Goal: Navigation & Orientation: Find specific page/section

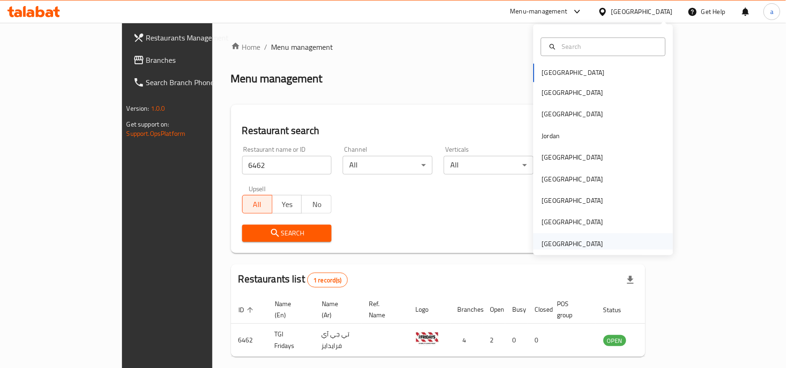
click at [588, 233] on div "[GEOGRAPHIC_DATA]" at bounding box center [573, 243] width 76 height 21
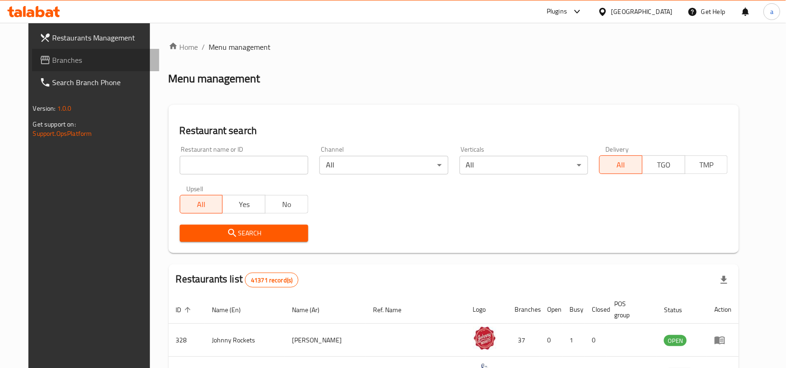
click at [70, 64] on span "Branches" at bounding box center [103, 59] width 100 height 11
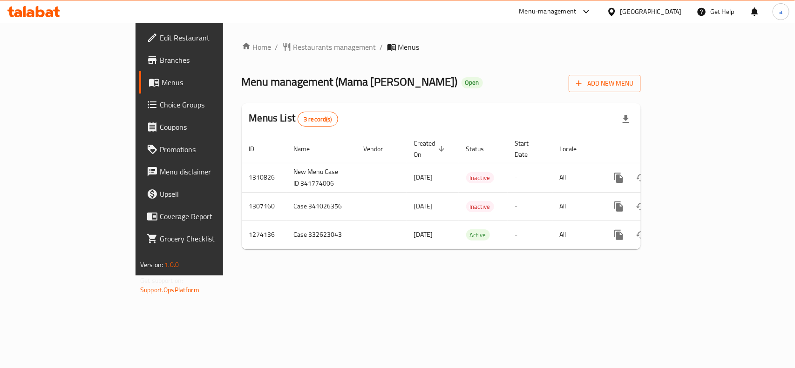
click at [655, 4] on div "[GEOGRAPHIC_DATA]" at bounding box center [644, 11] width 90 height 22
click at [647, 19] on div "[GEOGRAPHIC_DATA]" at bounding box center [644, 11] width 90 height 22
click at [645, 16] on div "[GEOGRAPHIC_DATA]" at bounding box center [650, 12] width 61 height 10
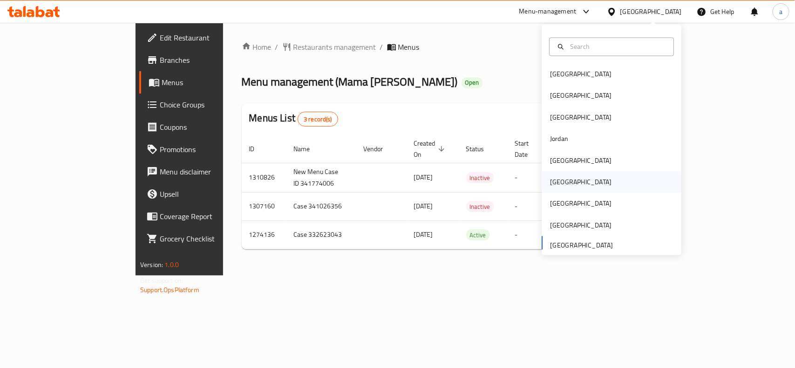
click at [576, 182] on div "[GEOGRAPHIC_DATA]" at bounding box center [612, 182] width 140 height 21
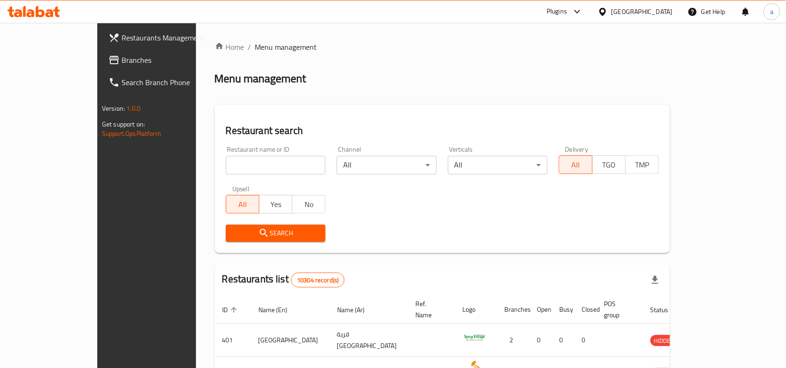
click at [122, 59] on span "Branches" at bounding box center [172, 59] width 100 height 11
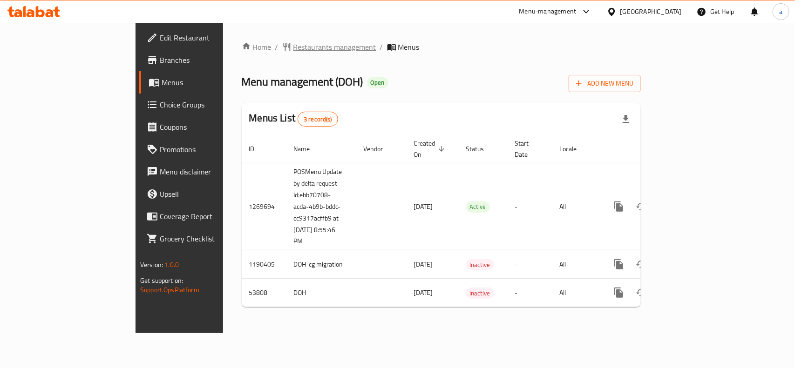
click at [293, 45] on span "Restaurants management" at bounding box center [334, 46] width 83 height 11
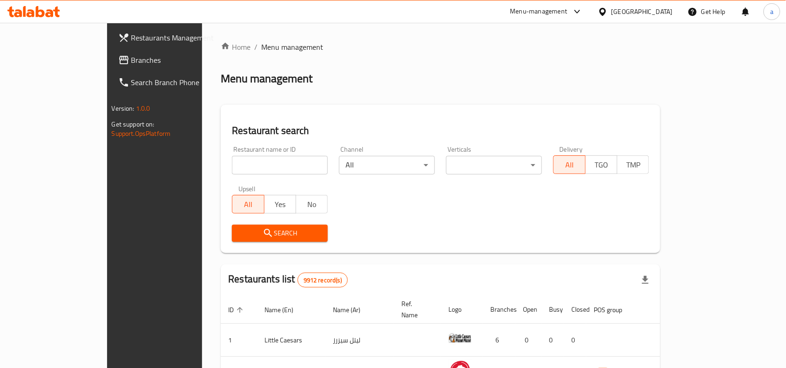
click at [250, 167] on input "search" at bounding box center [280, 165] width 96 height 19
paste input "26640"
type input "26640"
click button "Search" at bounding box center [280, 233] width 96 height 17
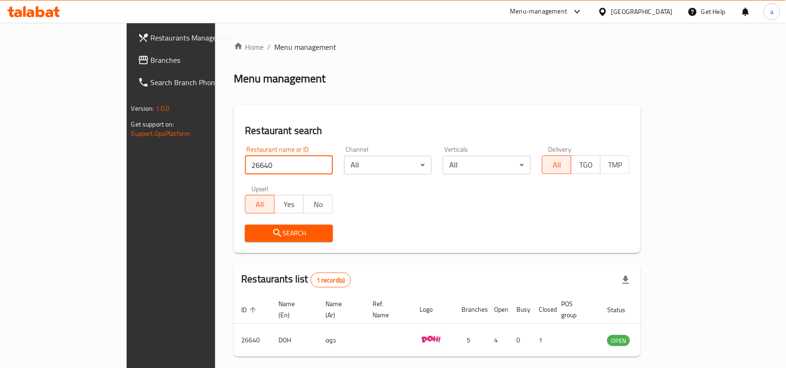
click at [657, 9] on div "[GEOGRAPHIC_DATA]" at bounding box center [642, 12] width 61 height 10
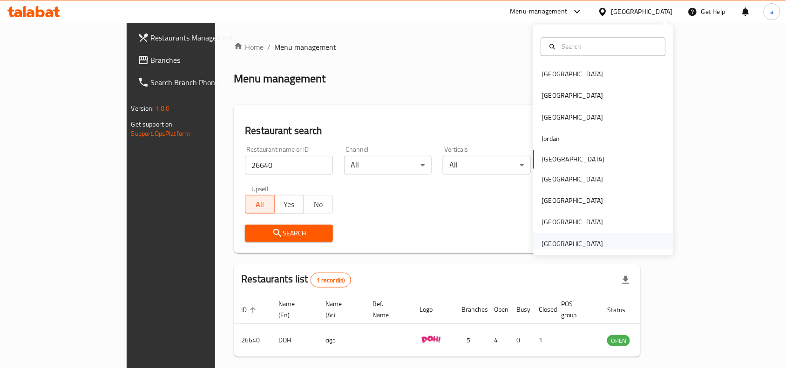
click at [604, 246] on div "[GEOGRAPHIC_DATA]" at bounding box center [604, 243] width 140 height 21
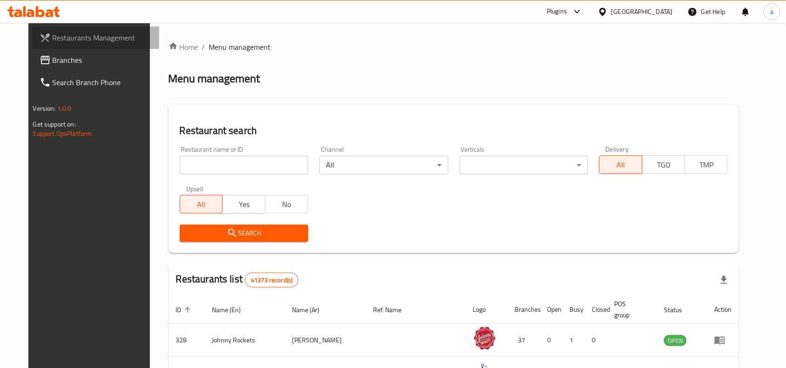
click at [76, 45] on link "Restaurants Management" at bounding box center [96, 38] width 128 height 22
click at [65, 61] on span "Branches" at bounding box center [103, 59] width 100 height 11
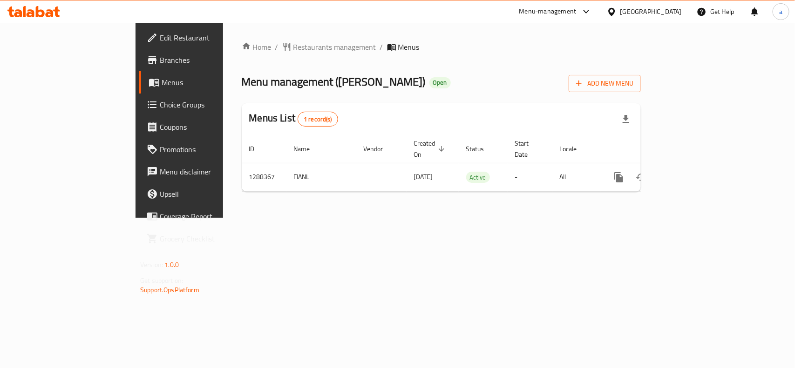
click at [640, 13] on div "[GEOGRAPHIC_DATA]" at bounding box center [650, 12] width 61 height 10
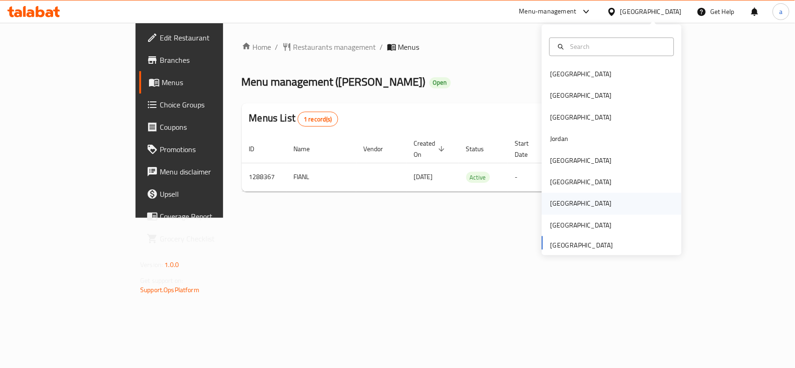
click at [566, 199] on div "[GEOGRAPHIC_DATA]" at bounding box center [612, 203] width 140 height 21
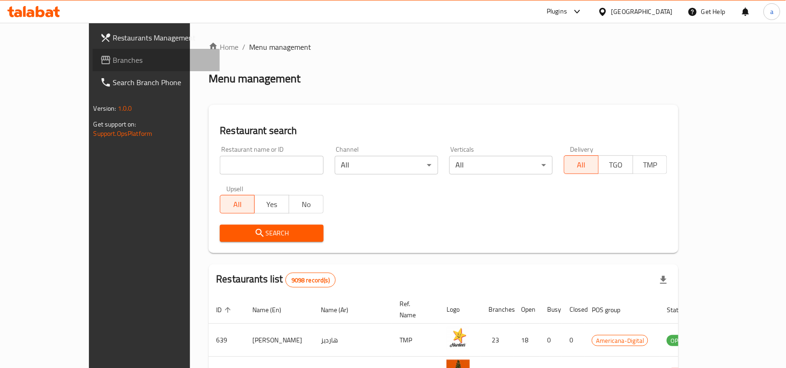
drag, startPoint x: 69, startPoint y: 50, endPoint x: 22, endPoint y: 71, distance: 51.5
click at [93, 50] on link "Branches" at bounding box center [157, 60] width 128 height 22
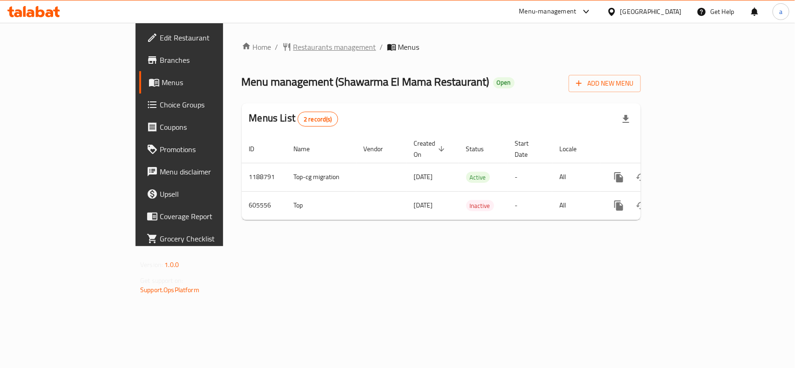
click at [293, 47] on span "Restaurants management" at bounding box center [334, 46] width 83 height 11
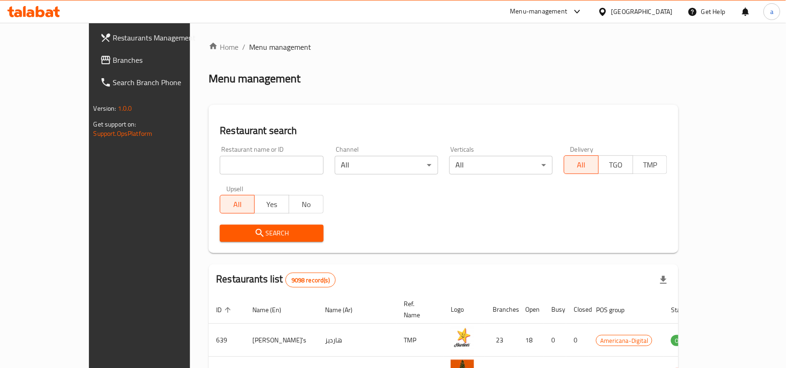
click at [238, 168] on input "search" at bounding box center [271, 165] width 103 height 19
paste input "638146"
type input "638146"
click button "Search" at bounding box center [271, 233] width 103 height 17
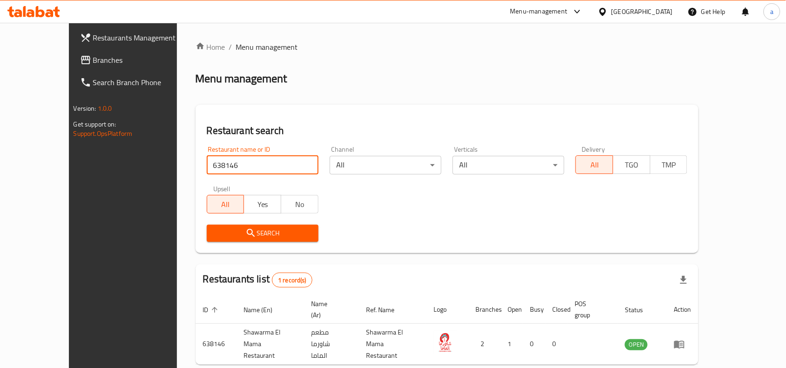
click at [83, 53] on link "Branches" at bounding box center [137, 60] width 128 height 22
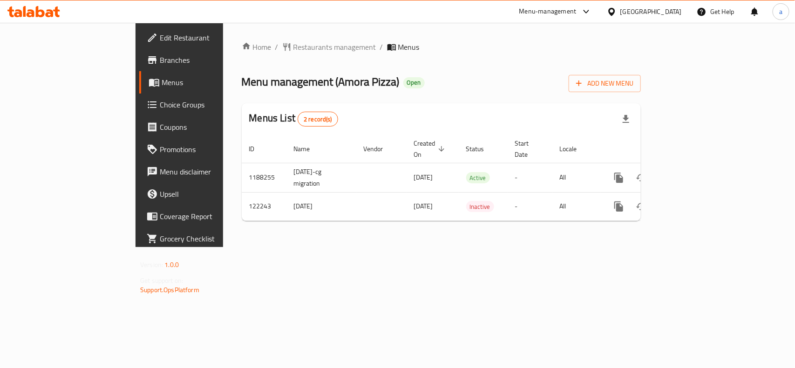
click at [674, 10] on div "[GEOGRAPHIC_DATA]" at bounding box center [650, 12] width 61 height 10
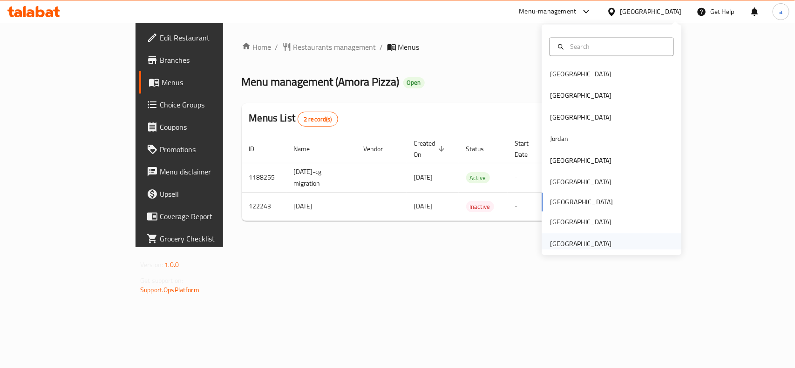
click at [581, 243] on div "[GEOGRAPHIC_DATA]" at bounding box center [580, 244] width 61 height 10
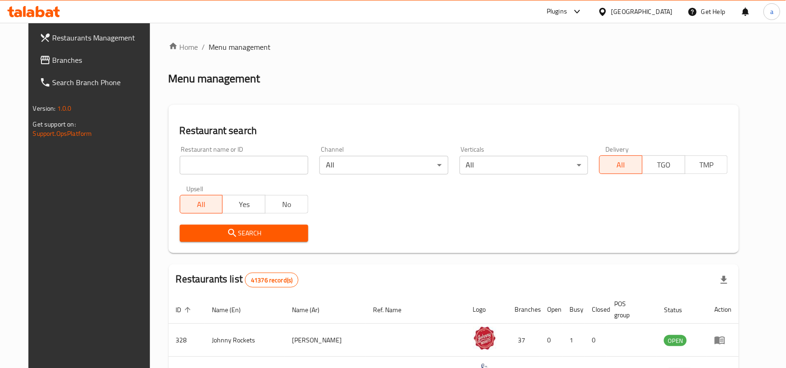
drag, startPoint x: 74, startPoint y: 61, endPoint x: 17, endPoint y: 75, distance: 58.1
click at [74, 61] on span "Branches" at bounding box center [103, 59] width 100 height 11
